Goal: Information Seeking & Learning: Find specific fact

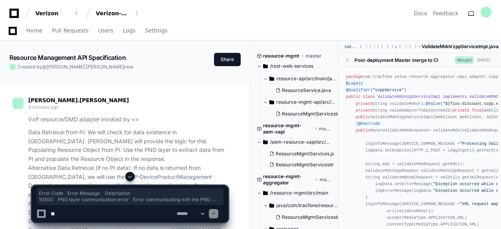
scroll to position [7323, 0]
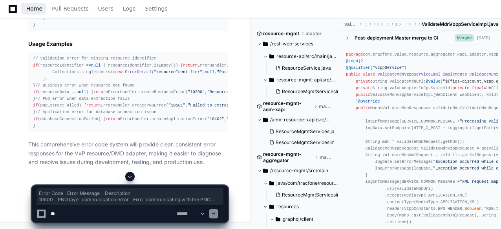
click at [36, 7] on span "Home" at bounding box center [34, 8] width 16 height 5
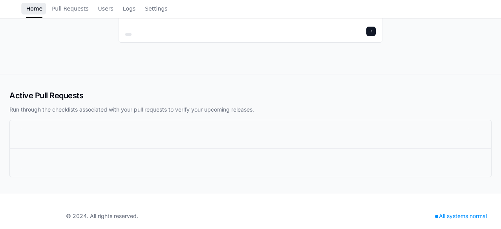
scroll to position [94, 0]
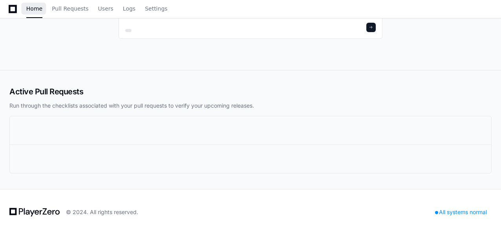
click at [83, 31] on div "Verizon-Clarify-Resource-Management" at bounding box center [250, 8] width 501 height 124
click at [100, 11] on span "Users" at bounding box center [105, 8] width 15 height 5
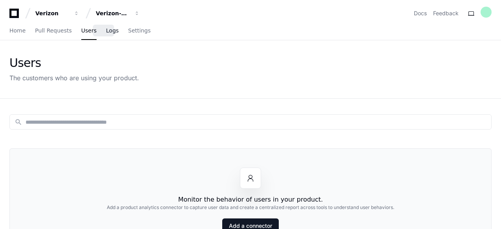
click at [106, 33] on span "Logs" at bounding box center [112, 30] width 13 height 5
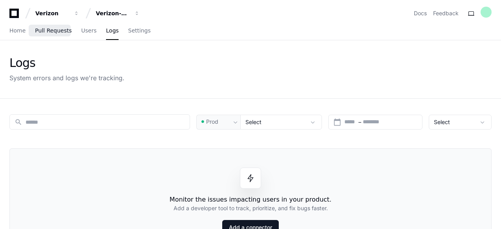
click at [51, 28] on span "Pull Requests" at bounding box center [53, 30] width 36 height 5
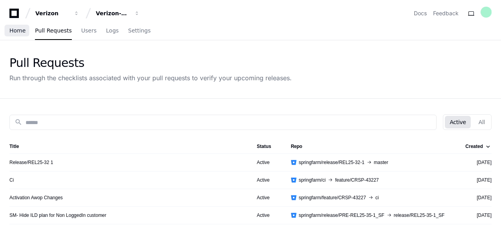
click at [20, 33] on span "Home" at bounding box center [17, 30] width 16 height 5
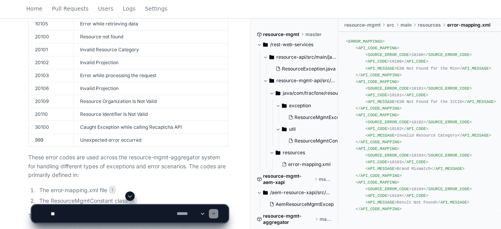
scroll to position [435, 0]
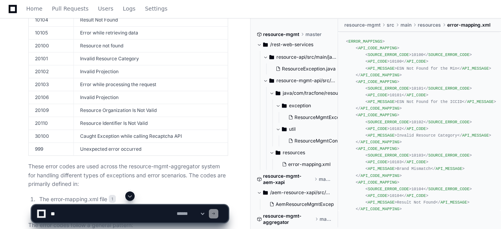
click at [92, 212] on textarea at bounding box center [112, 214] width 126 height 17
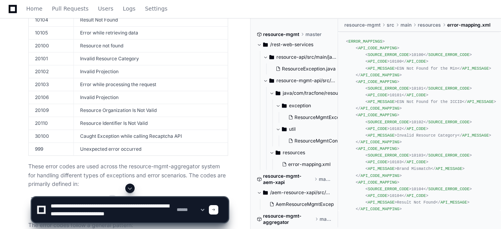
type textarea "**********"
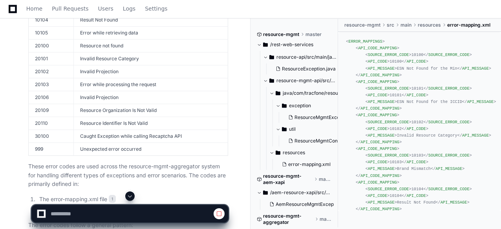
click at [133, 196] on button at bounding box center [129, 196] width 9 height 9
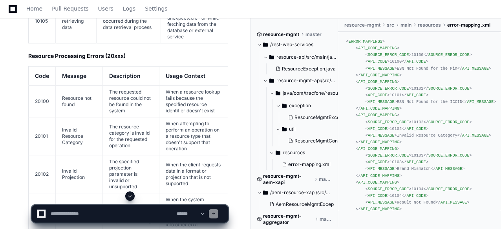
scroll to position [1328, 0]
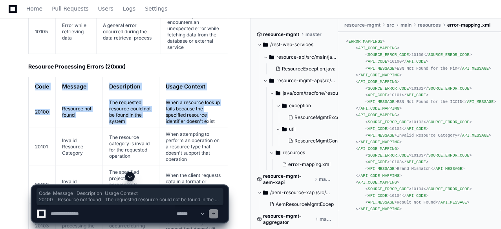
drag, startPoint x: 35, startPoint y: 77, endPoint x: 206, endPoint y: 111, distance: 174.0
click at [206, 111] on table "Code Message Description Usage Context 20100 Resource not found The requested r…" at bounding box center [128, 210] width 200 height 267
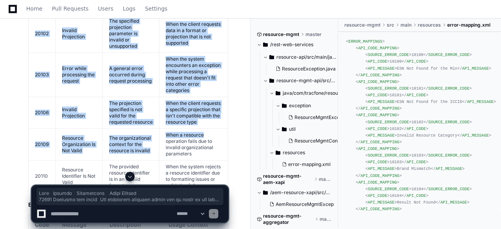
scroll to position [1537, 0]
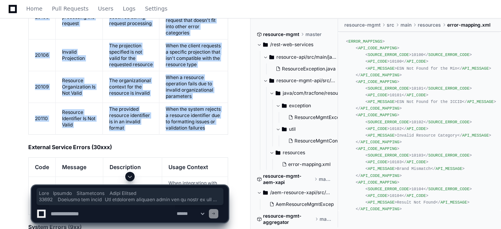
copy table "Code Message Description Usage Context 20100 Resource not found The requested r…"
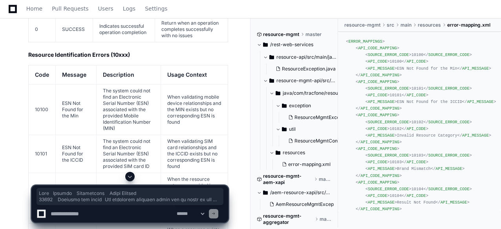
scroll to position [1044, 0]
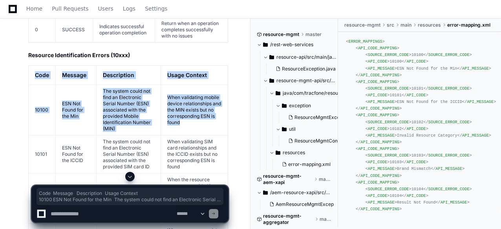
drag, startPoint x: 36, startPoint y: 71, endPoint x: 200, endPoint y: 119, distance: 171.2
click at [200, 119] on table "Code Message Description Usage Context 10100 ESN Not Found for the Min The syst…" at bounding box center [128, 202] width 200 height 273
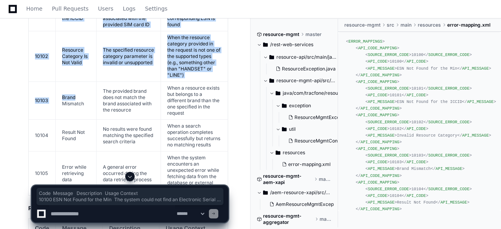
scroll to position [1207, 0]
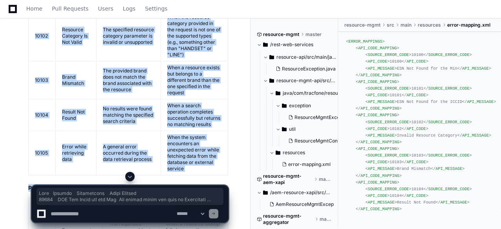
copy article "Code Message Description Usage Context 10100 ESN Not Found for the Min The syst…"
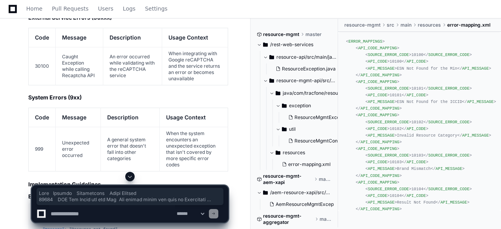
scroll to position [1678, 0]
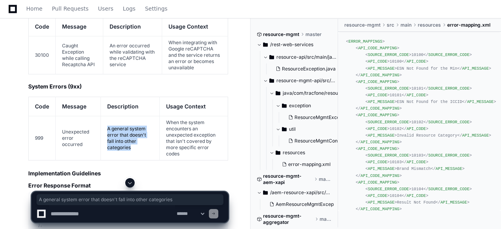
drag, startPoint x: 105, startPoint y: 109, endPoint x: 130, endPoint y: 126, distance: 29.9
click at [130, 126] on td "A general system error that doesn't fall into other categories" at bounding box center [129, 139] width 59 height 44
copy td "A general system error that doesn't fall into other categories"
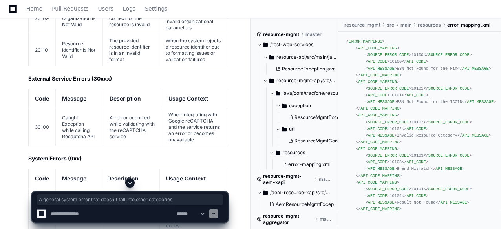
scroll to position [1605, 0]
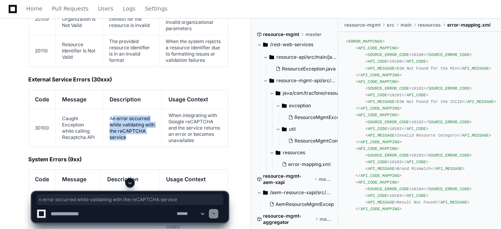
drag, startPoint x: 111, startPoint y: 100, endPoint x: 126, endPoint y: 121, distance: 25.8
click at [126, 121] on td "An error occurred while validating with the reCAPTCHA service" at bounding box center [132, 128] width 59 height 38
click at [114, 109] on td "An error occurred while validating with the reCAPTCHA service" at bounding box center [132, 128] width 59 height 38
drag, startPoint x: 109, startPoint y: 98, endPoint x: 126, endPoint y: 118, distance: 26.4
click at [126, 118] on td "An error occurred while validating with the reCAPTCHA service" at bounding box center [132, 128] width 59 height 38
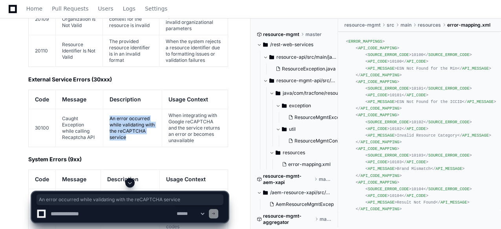
copy td "An error occurred while validating with the reCAPTCHA service"
